Goal: Task Accomplishment & Management: Use online tool/utility

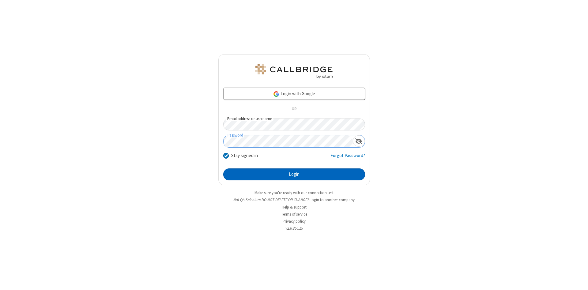
click at [294, 174] on button "Login" at bounding box center [294, 174] width 142 height 12
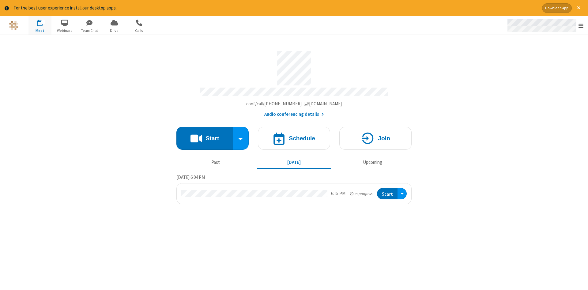
click at [581, 26] on span "Open menu" at bounding box center [580, 26] width 5 height 6
click at [114, 30] on span "Drive" at bounding box center [114, 31] width 23 height 6
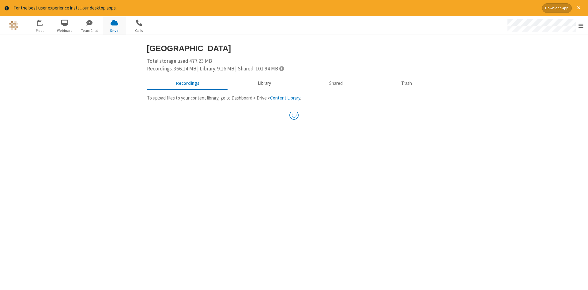
click at [263, 83] on button "Library" at bounding box center [264, 83] width 72 height 12
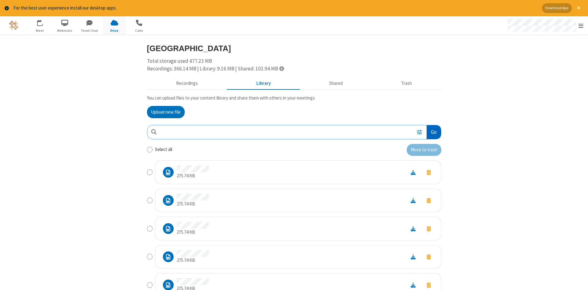
click at [433, 132] on button "Go" at bounding box center [433, 132] width 14 height 14
click at [166, 112] on button "Upload new file" at bounding box center [166, 112] width 38 height 12
